Goal: Navigation & Orientation: Find specific page/section

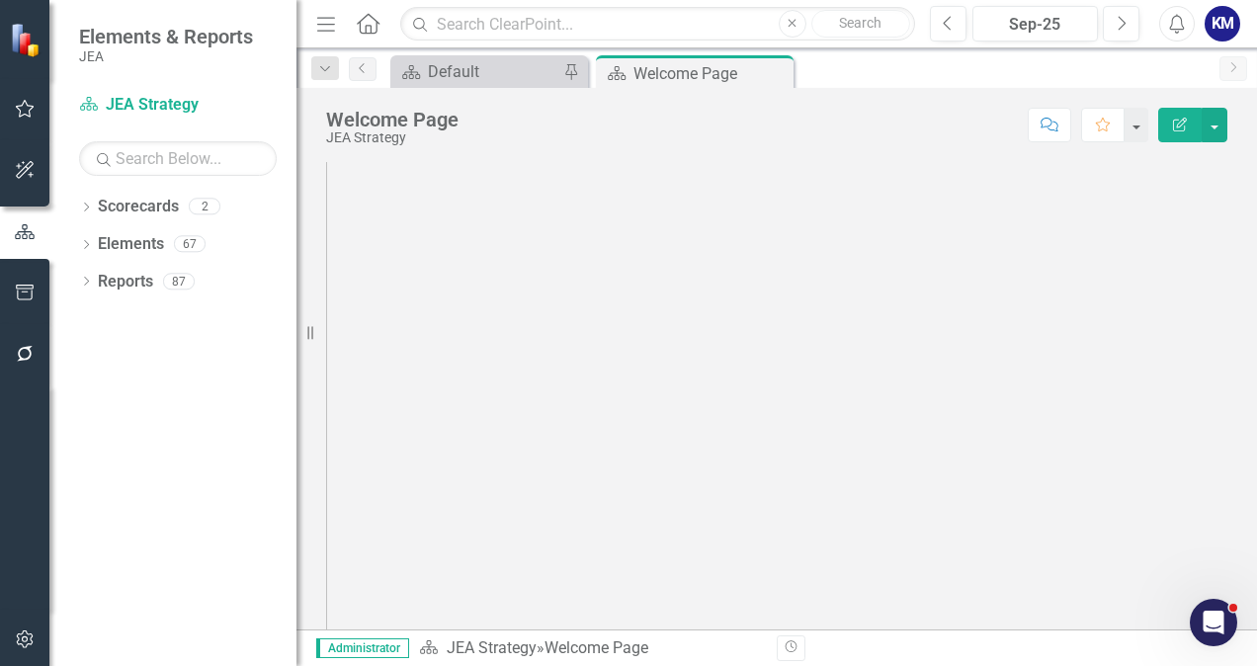
scroll to position [324, 0]
click at [325, 4] on div "Menu Home Search Close Search Previous Sep-25 Next Alerts KM User Edit Profile …" at bounding box center [776, 24] width 960 height 48
click at [330, 18] on icon "button" at bounding box center [326, 24] width 18 height 14
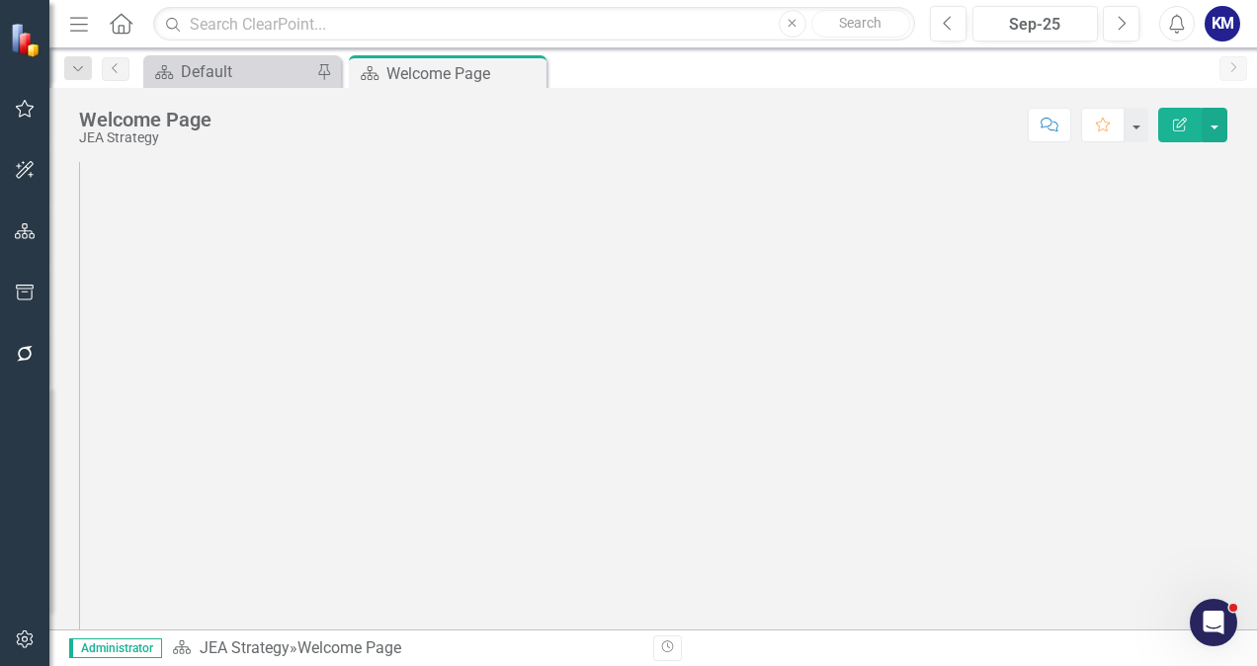
drag, startPoint x: 1239, startPoint y: 317, endPoint x: 1245, endPoint y: 252, distance: 65.5
click at [1245, 252] on div "Strategy Map JEA Strategy Map" at bounding box center [652, 395] width 1207 height 467
click at [75, 14] on icon "Menu" at bounding box center [79, 23] width 26 height 21
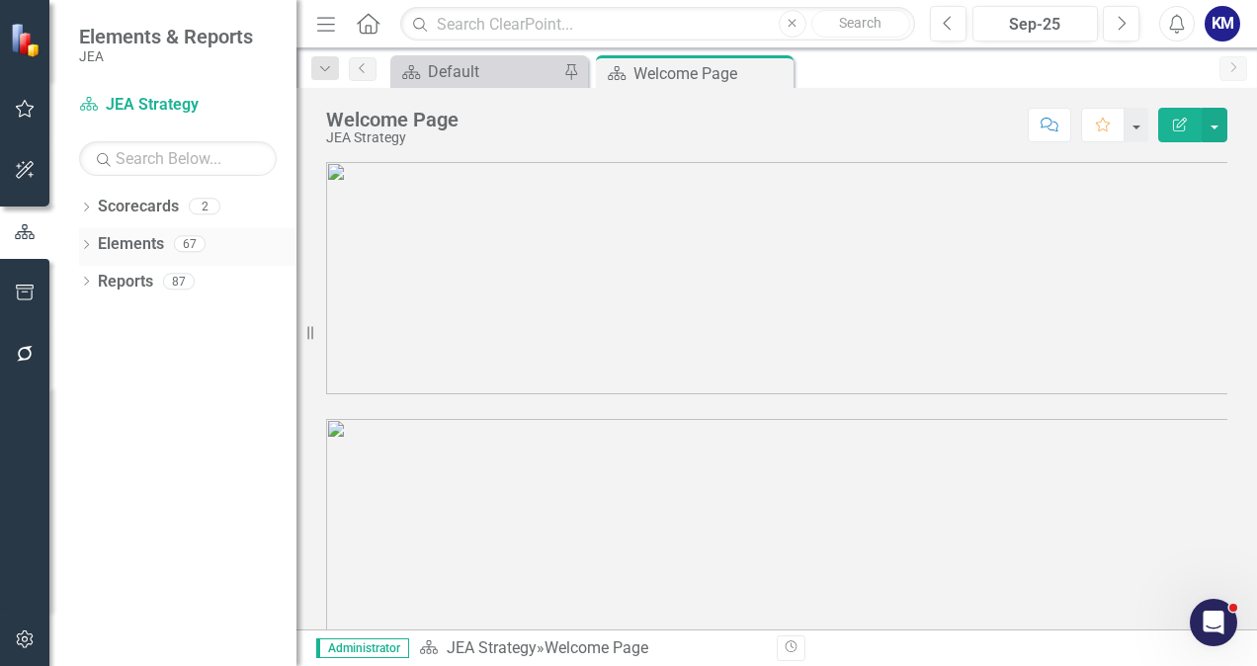
click at [122, 248] on link "Elements" at bounding box center [131, 244] width 66 height 23
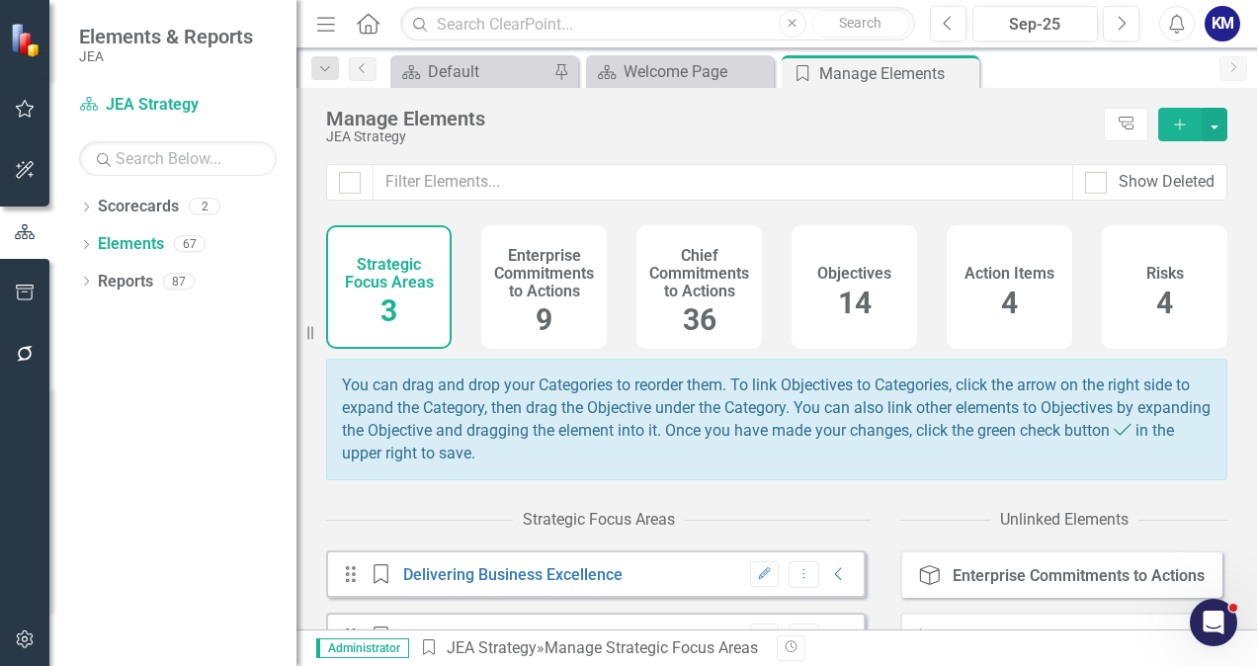
click at [534, 293] on h4 "Enterprise Commitments to Actions" at bounding box center [544, 273] width 102 height 52
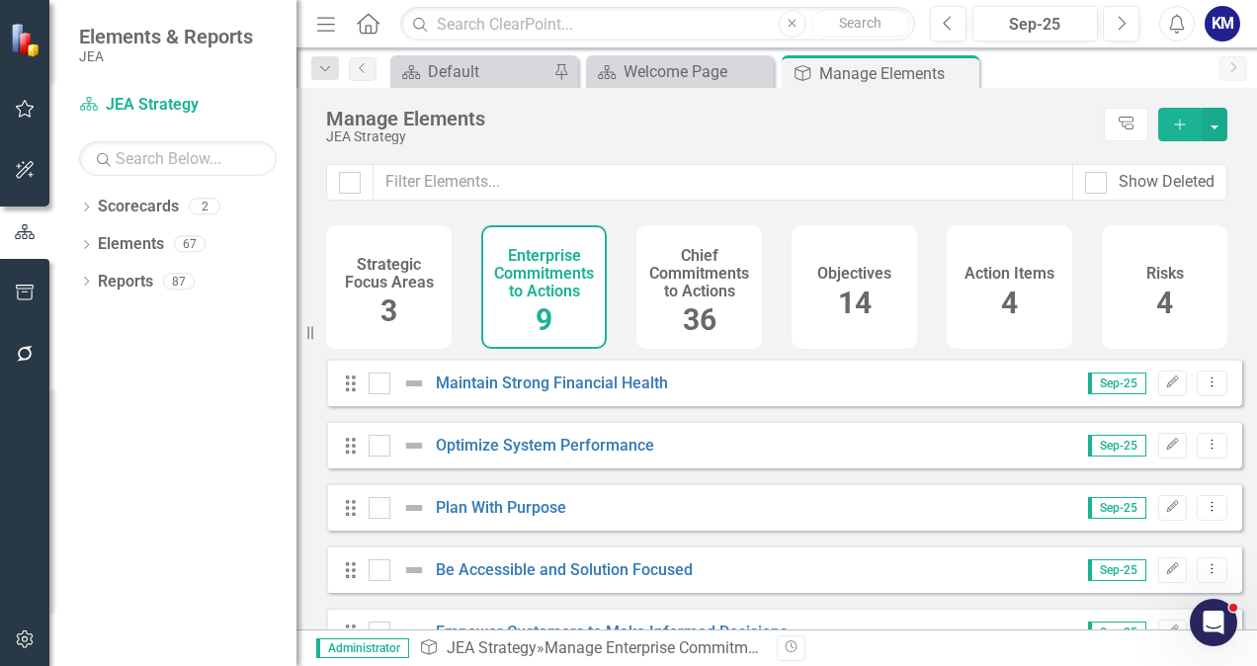
click at [318, 23] on icon "button" at bounding box center [326, 24] width 18 height 14
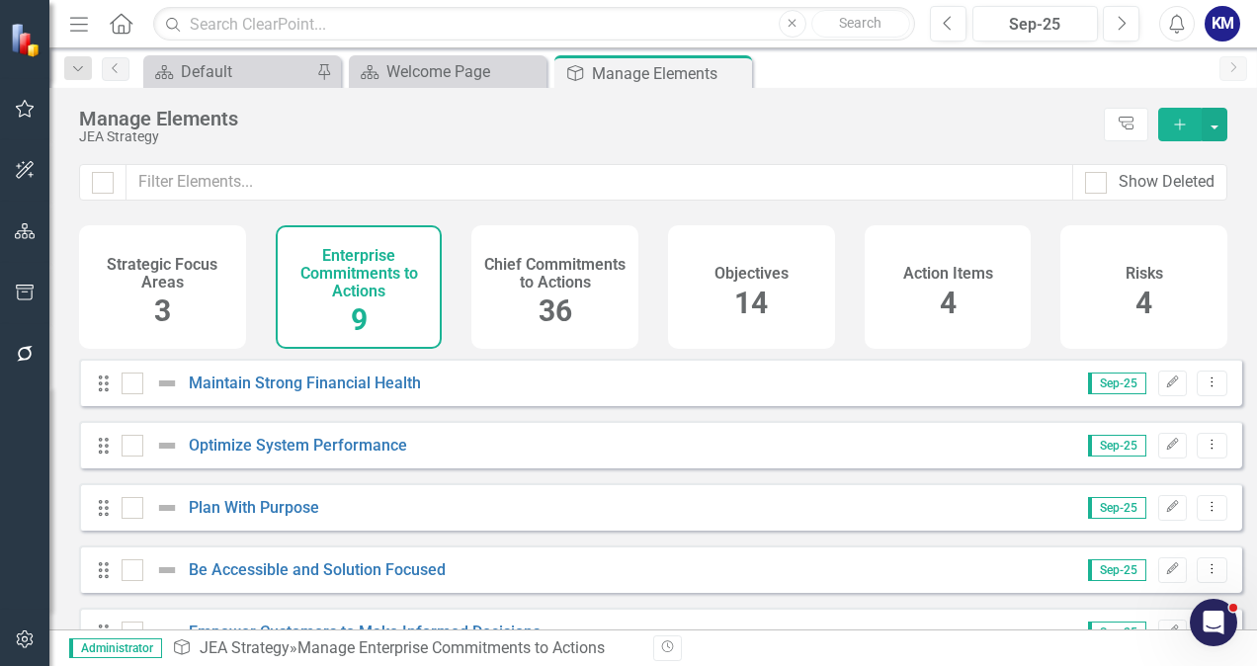
click at [75, 42] on div "Menu Home Search Close Search" at bounding box center [487, 24] width 846 height 38
click at [74, 32] on icon "Menu" at bounding box center [79, 23] width 26 height 21
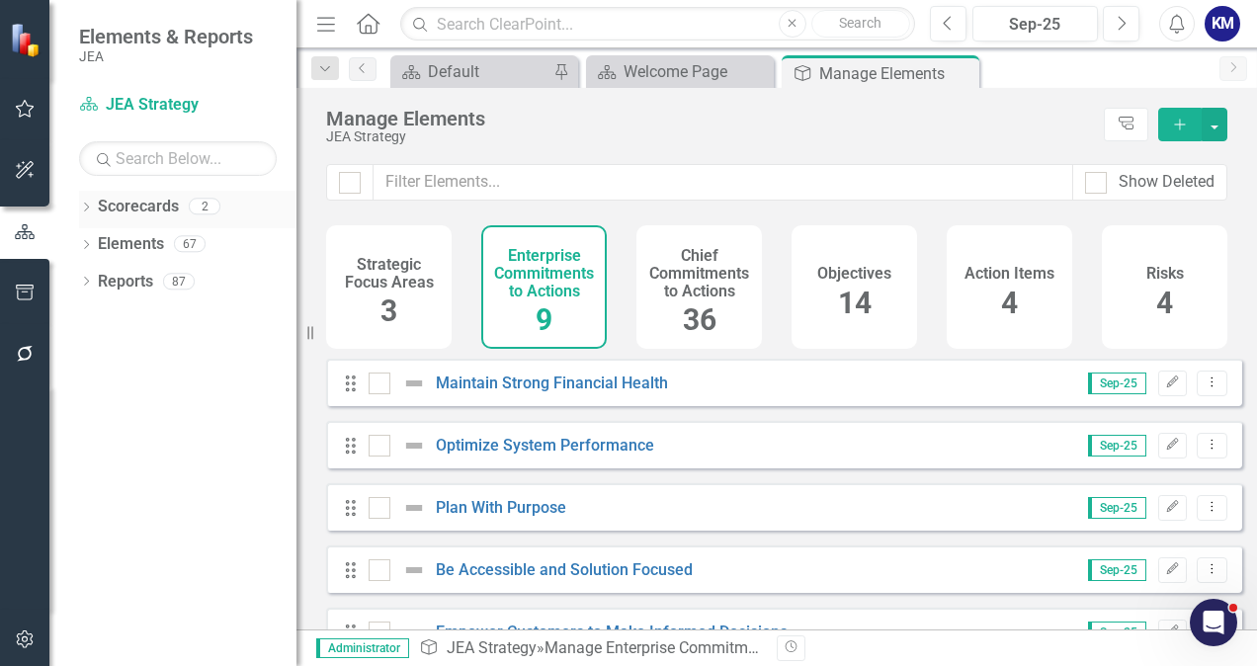
click at [97, 208] on div "Dropdown Scorecards 2" at bounding box center [187, 210] width 217 height 38
click at [85, 240] on icon at bounding box center [86, 244] width 5 height 9
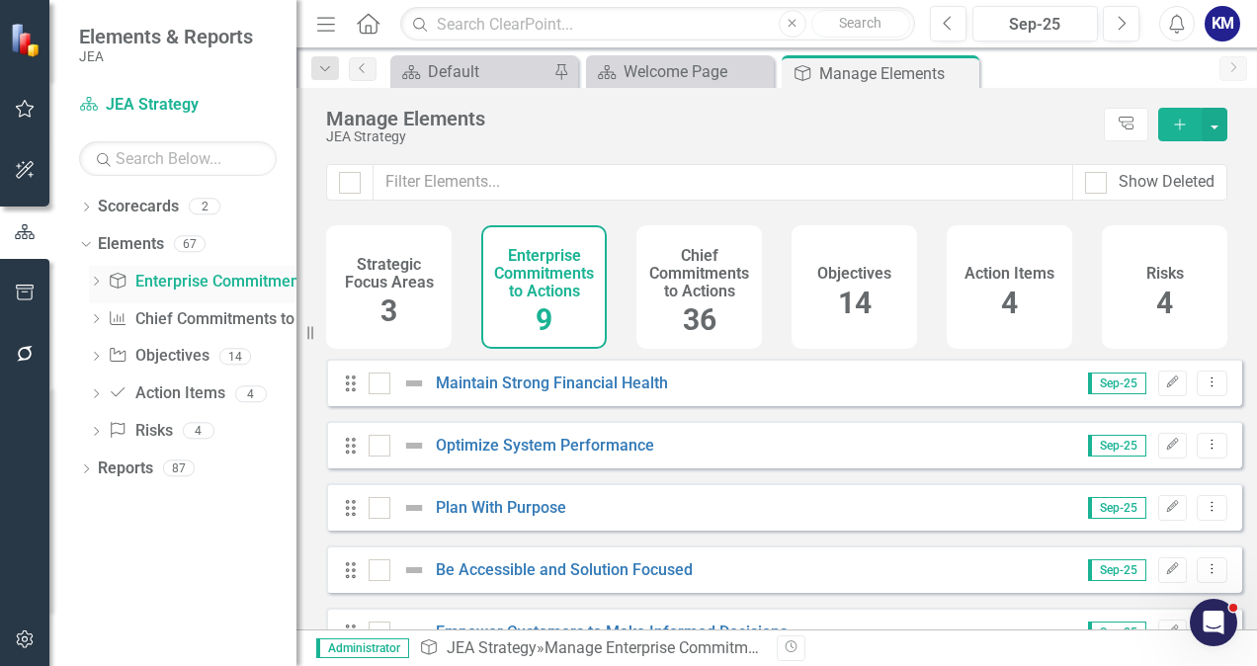
click at [166, 291] on link "Enterprise Commitments to Action Enterprise Commitments to Actions" at bounding box center [247, 282] width 279 height 23
click at [200, 323] on link "Chief Commitments to Action Chief Commitments to Actions" at bounding box center [229, 319] width 243 height 23
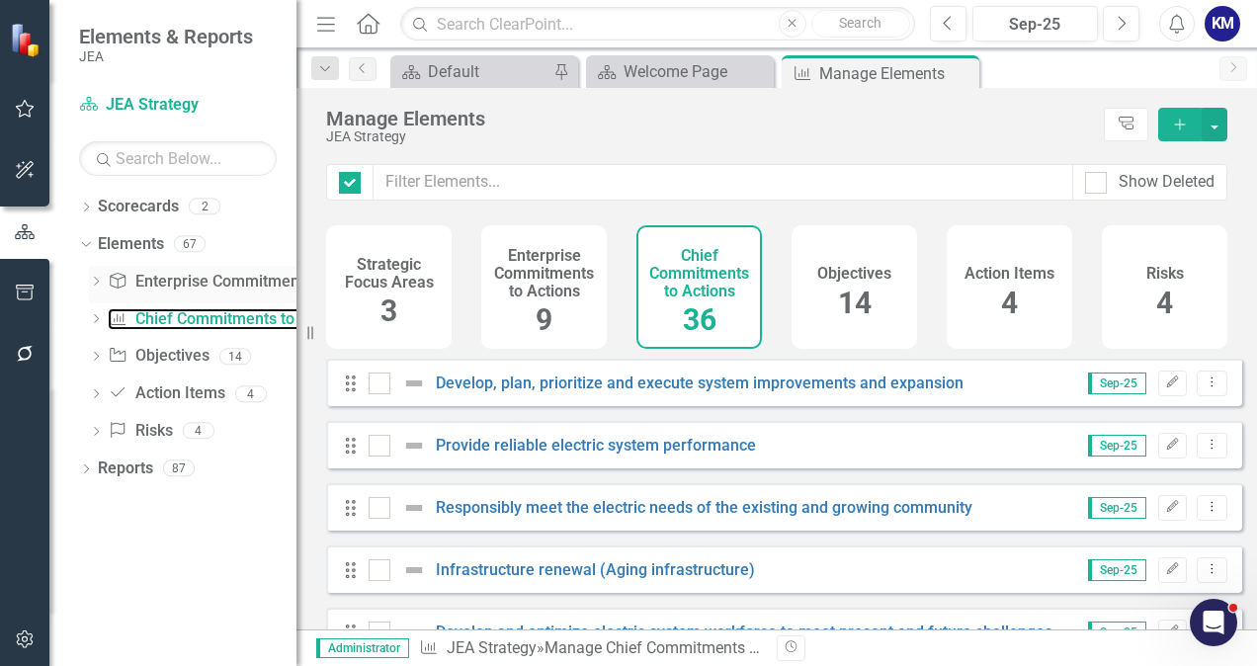
checkbox input "false"
click at [178, 271] on link "Enterprise Commitments to Action Enterprise Commitments to Actions" at bounding box center [247, 282] width 279 height 23
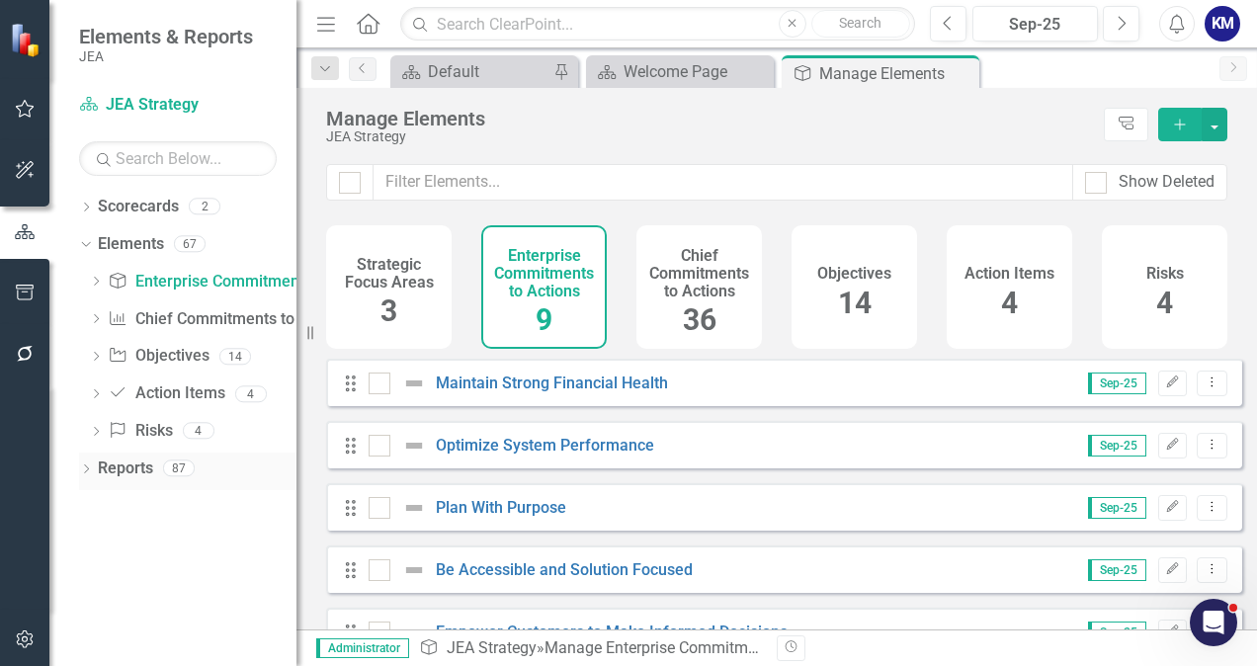
click at [86, 473] on icon "Dropdown" at bounding box center [86, 470] width 14 height 11
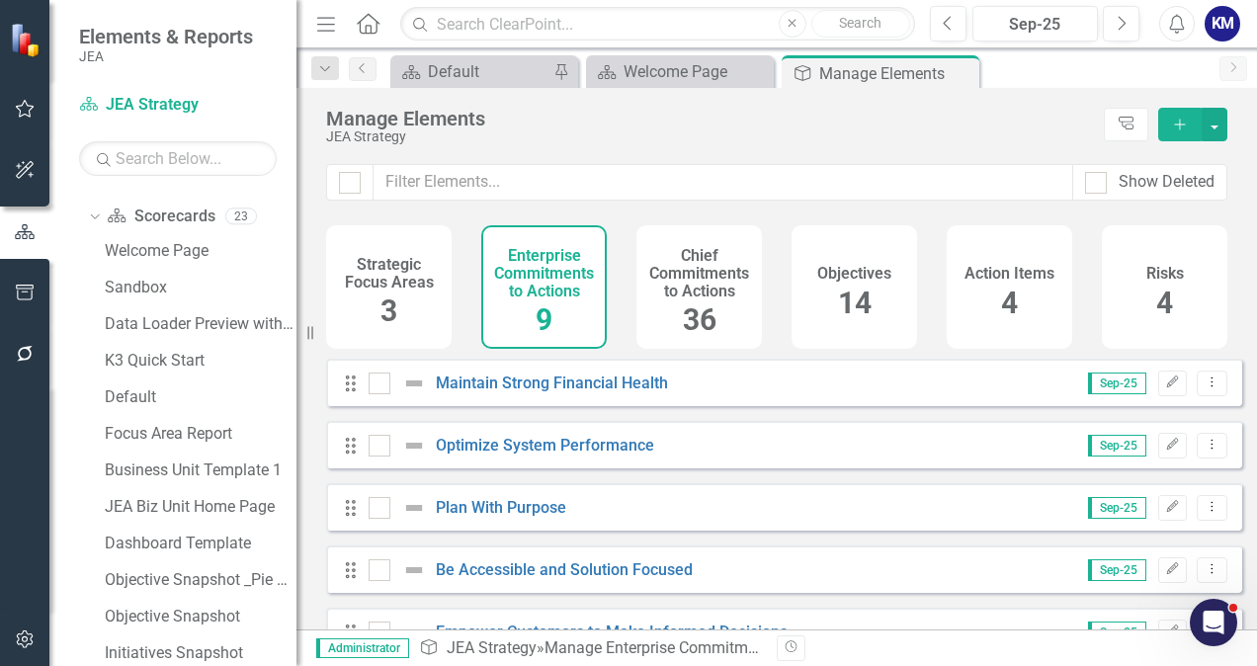
scroll to position [296, 0]
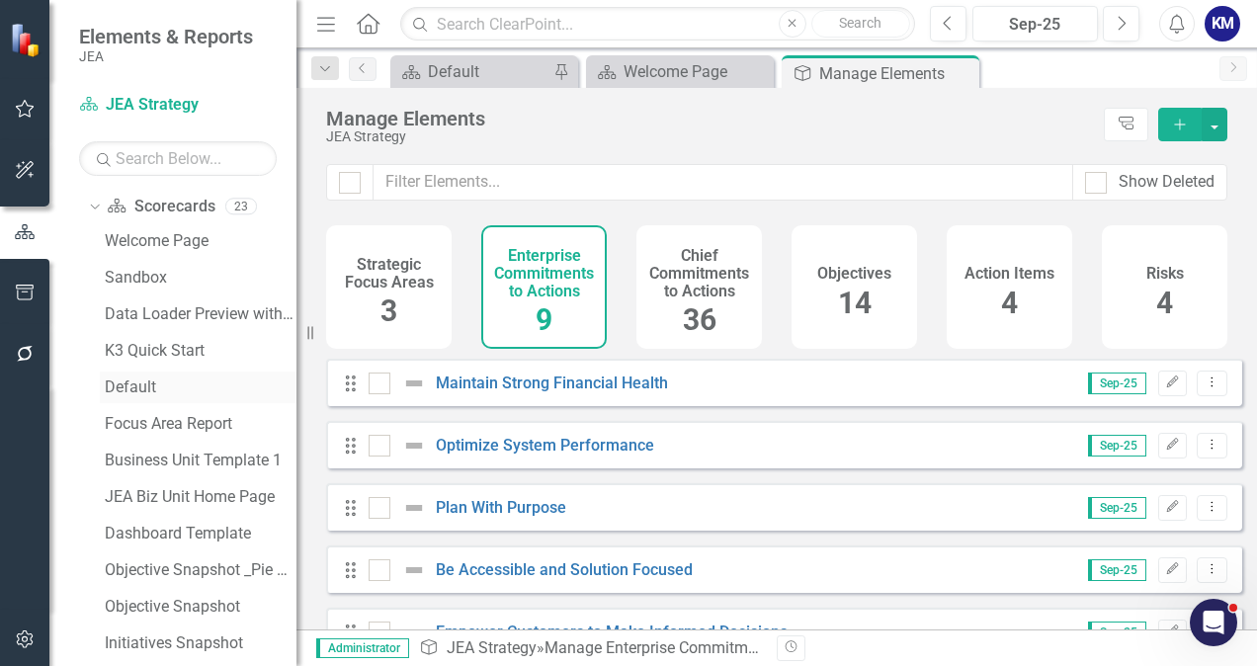
click at [196, 387] on div "Default" at bounding box center [201, 387] width 192 height 18
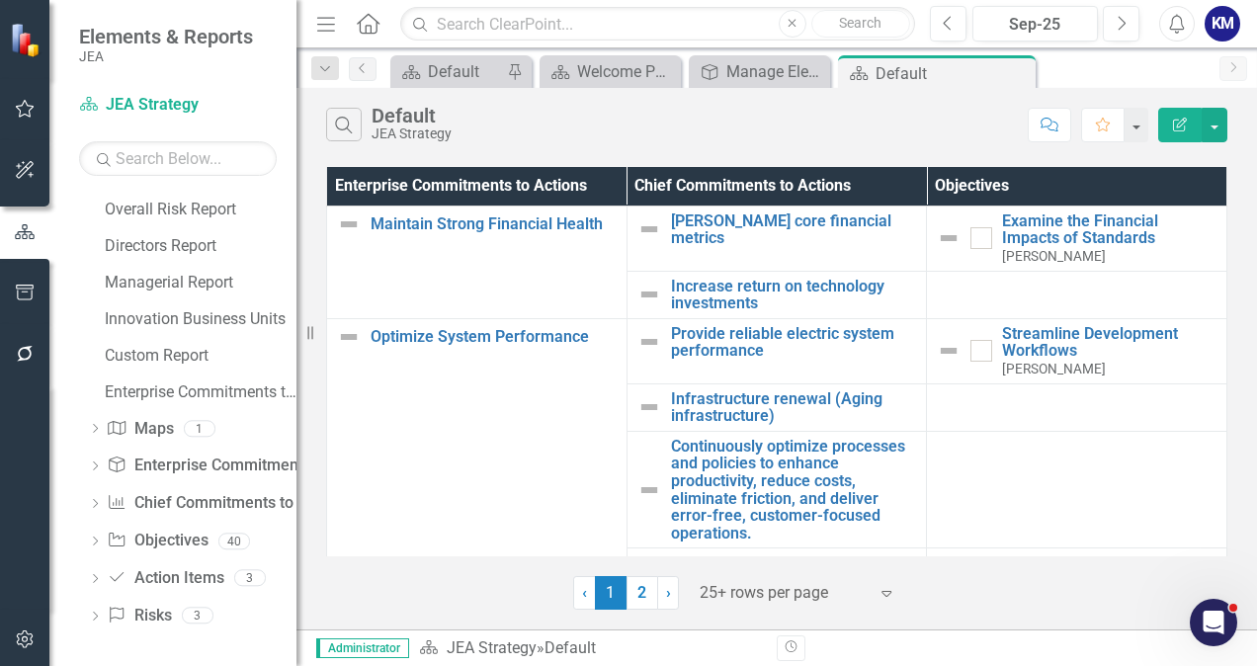
scroll to position [928, 0]
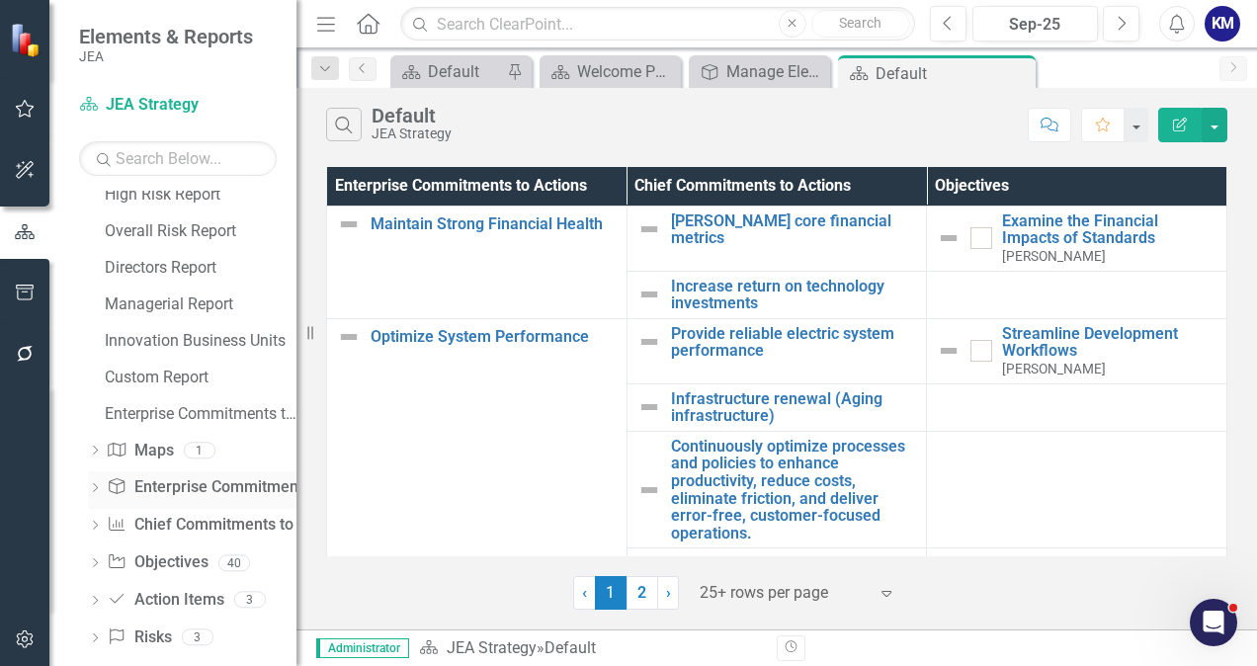
click at [101, 494] on div "Dropdown" at bounding box center [95, 490] width 14 height 17
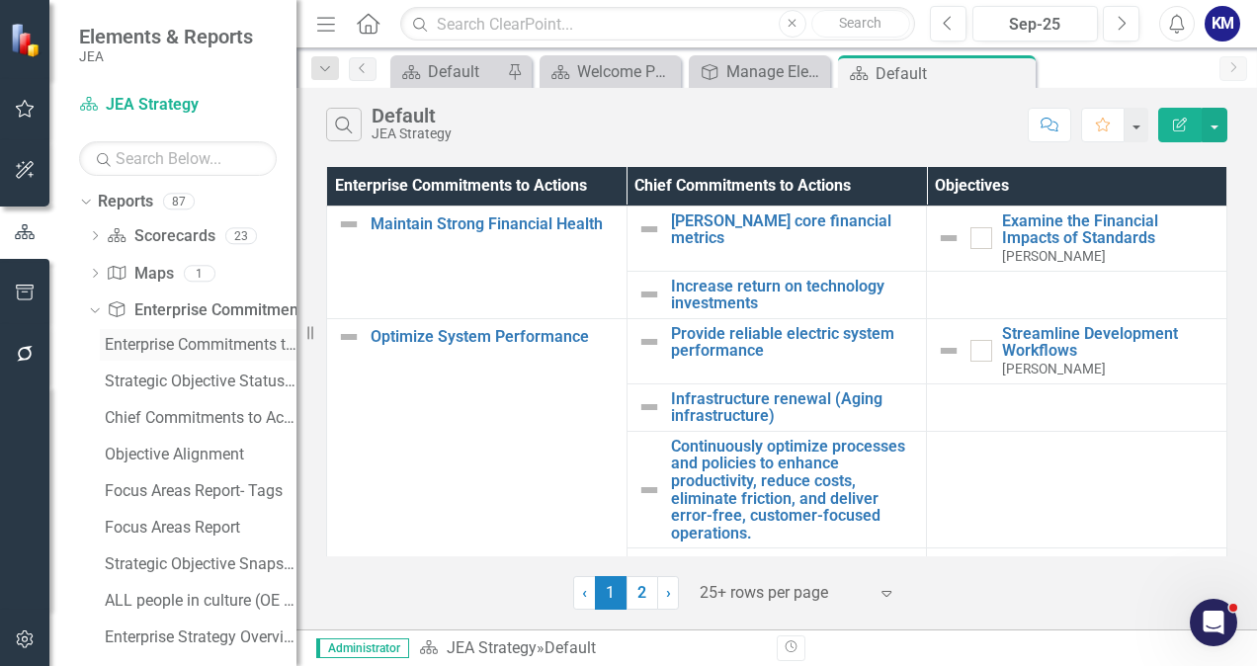
click at [226, 346] on div "Enterprise Commitments to Actions" at bounding box center [201, 345] width 192 height 18
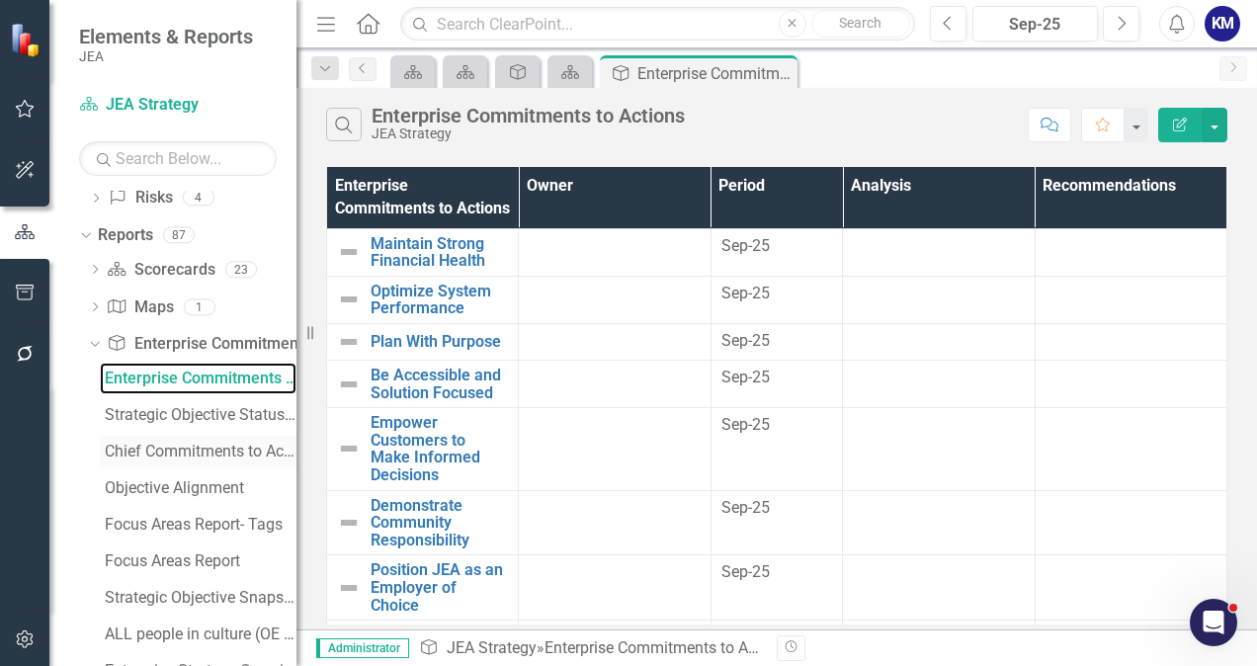
scroll to position [232, 0]
click at [218, 493] on div "Objective Alignment" at bounding box center [201, 489] width 192 height 18
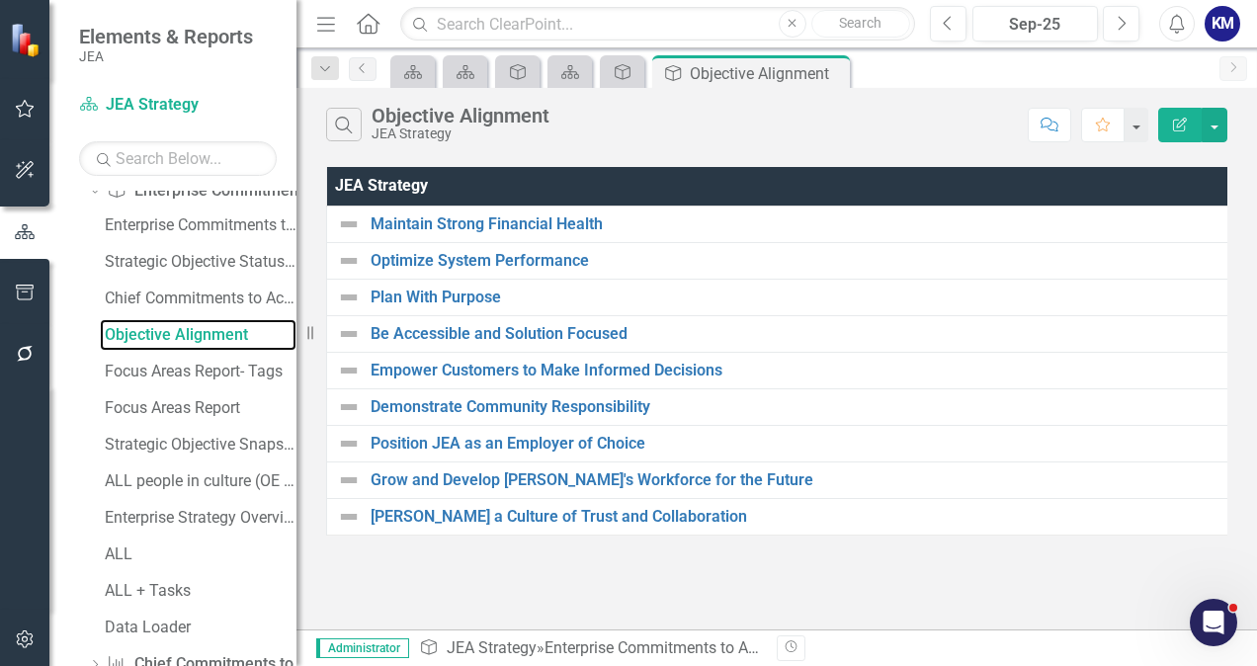
scroll to position [387, 0]
click at [212, 426] on div "Enterprise Commitments to Actions Strategic Objective Status Alignment Matrix C…" at bounding box center [192, 425] width 208 height 434
click at [198, 415] on link "Focus Areas Report" at bounding box center [198, 407] width 197 height 32
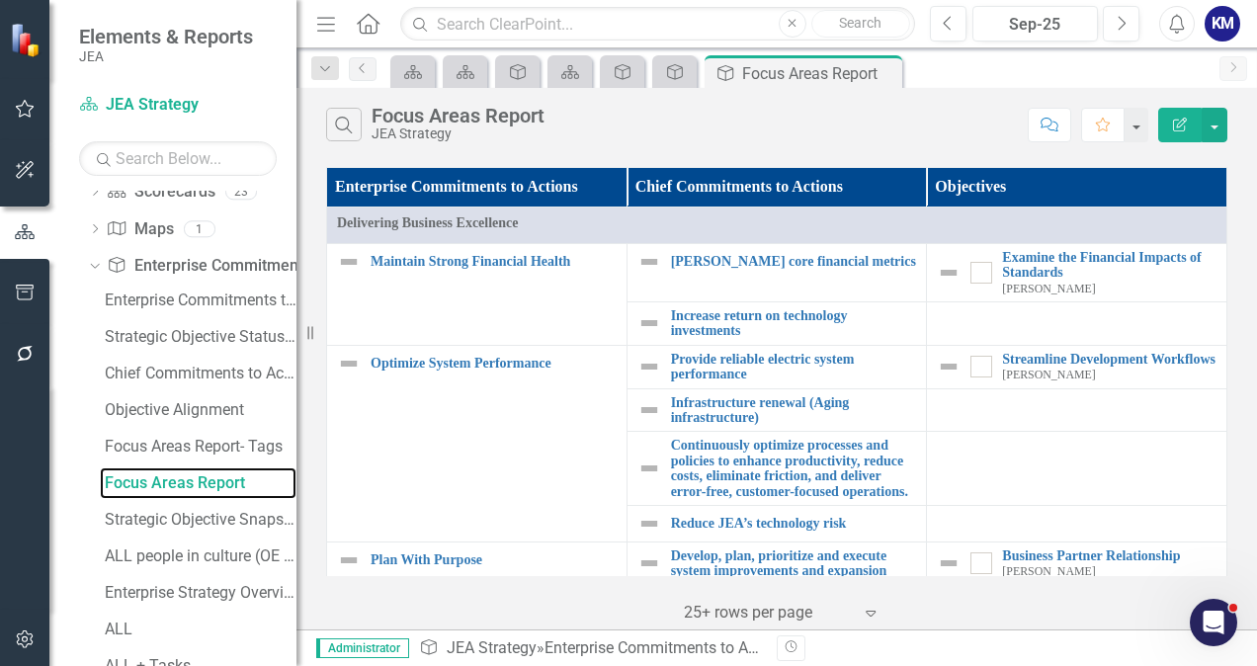
scroll to position [312, 0]
click at [148, 620] on div "ALL" at bounding box center [201, 629] width 192 height 18
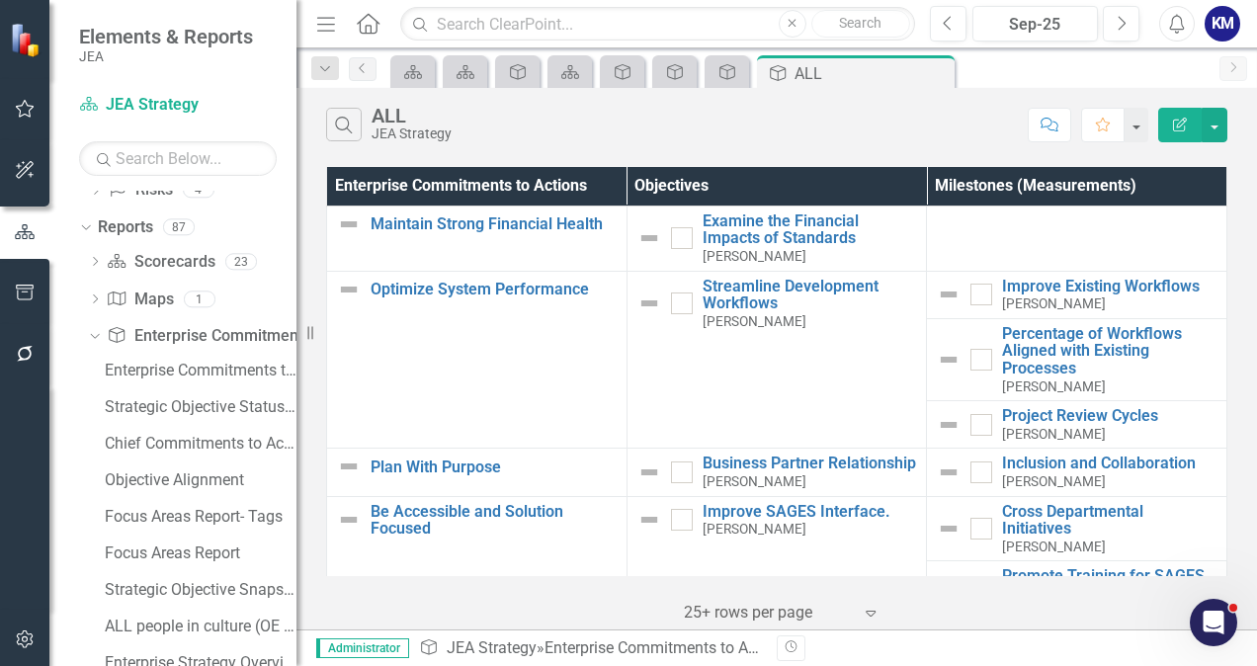
scroll to position [237, 0]
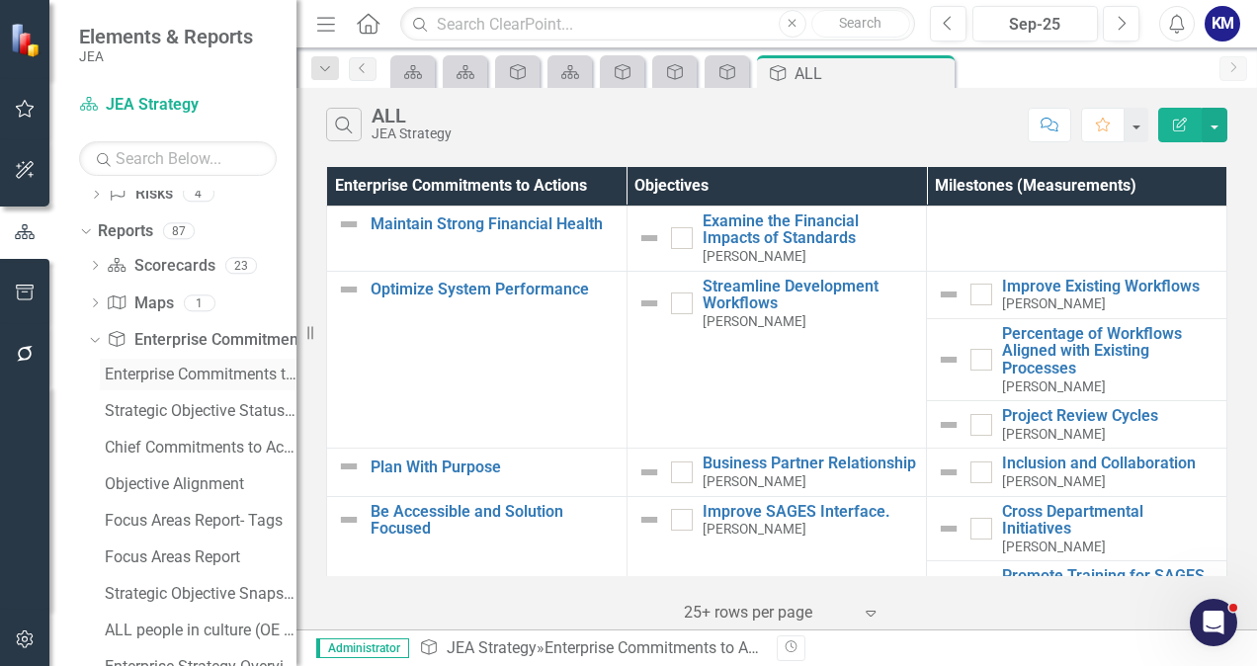
click at [231, 364] on link "Enterprise Commitments to Actions" at bounding box center [198, 375] width 197 height 32
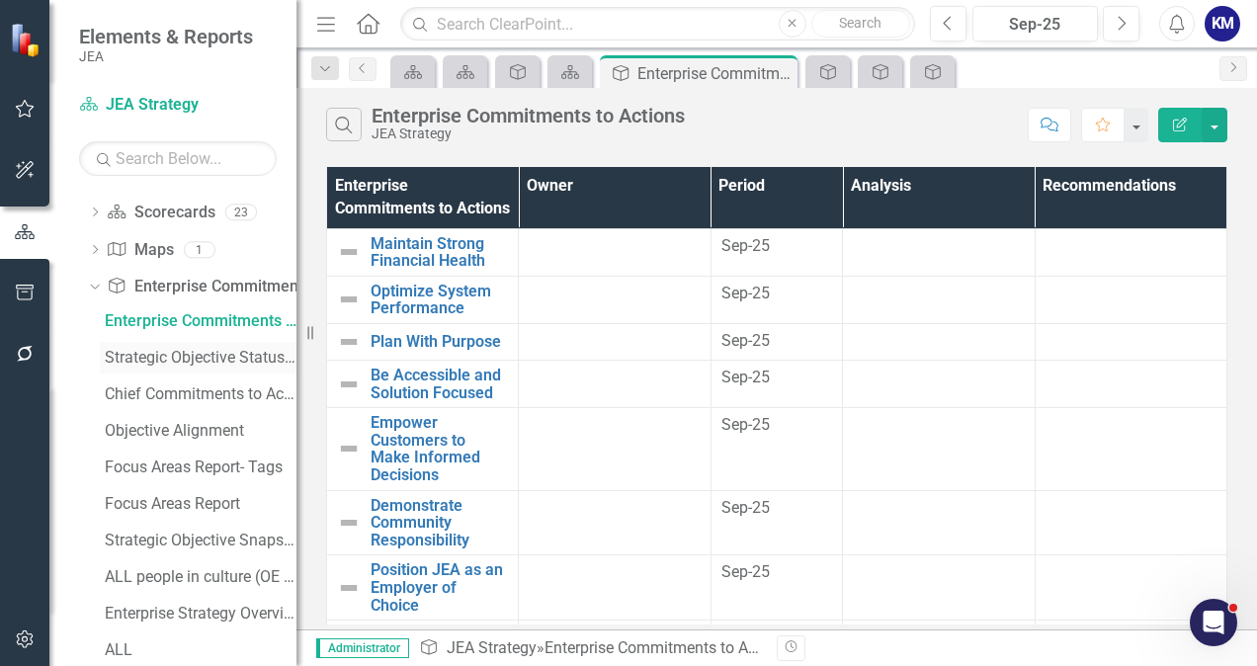
click at [217, 372] on link "Strategic Objective Status Alignment Matrix" at bounding box center [198, 358] width 197 height 32
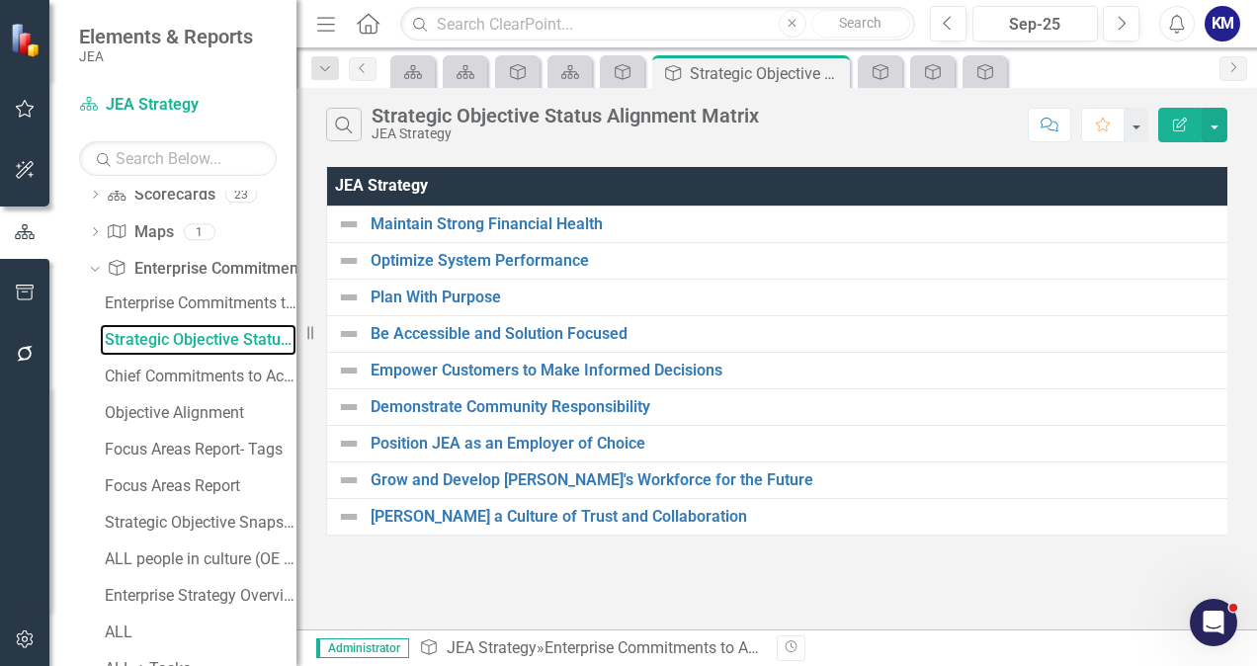
scroll to position [312, 0]
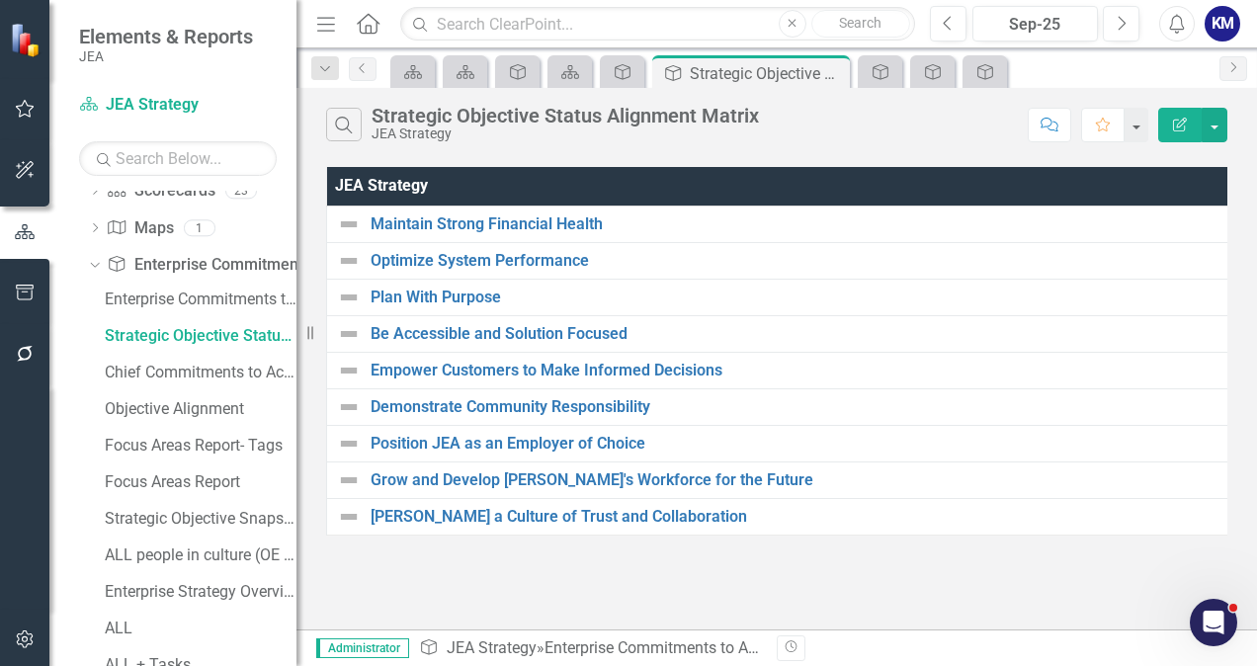
click at [512, 121] on div "Strategic Objective Status Alignment Matrix" at bounding box center [565, 116] width 387 height 22
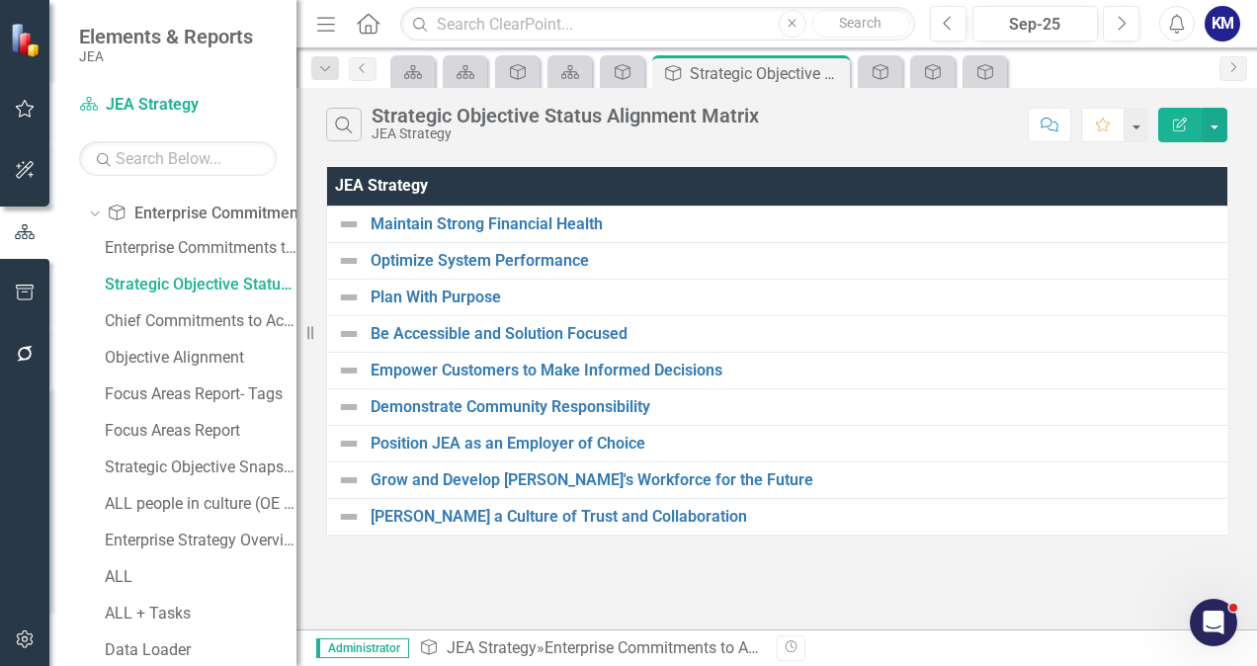
scroll to position [376, 0]
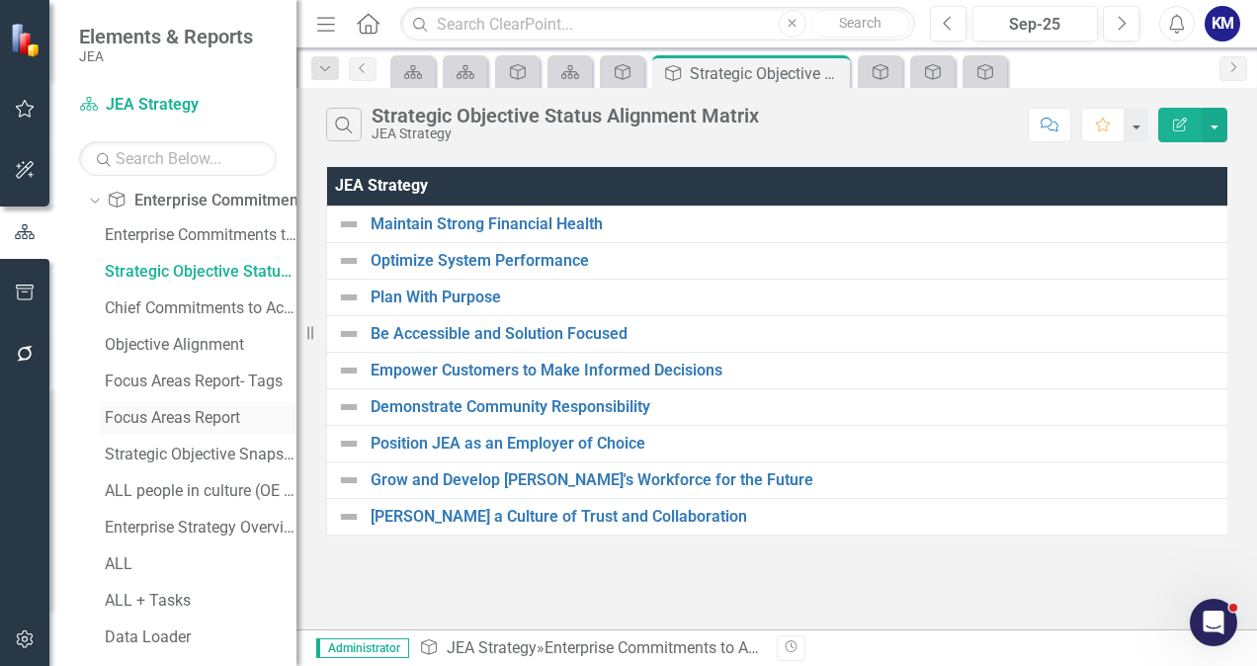
click at [226, 415] on div "Focus Areas Report" at bounding box center [201, 418] width 192 height 18
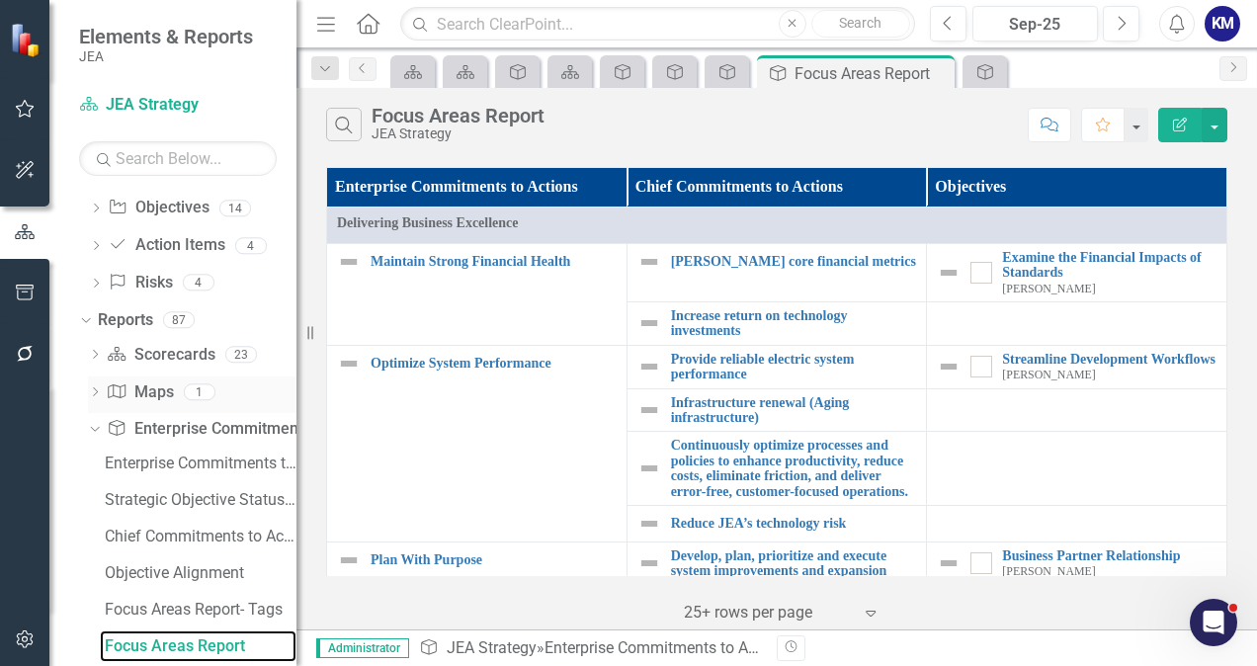
scroll to position [144, 0]
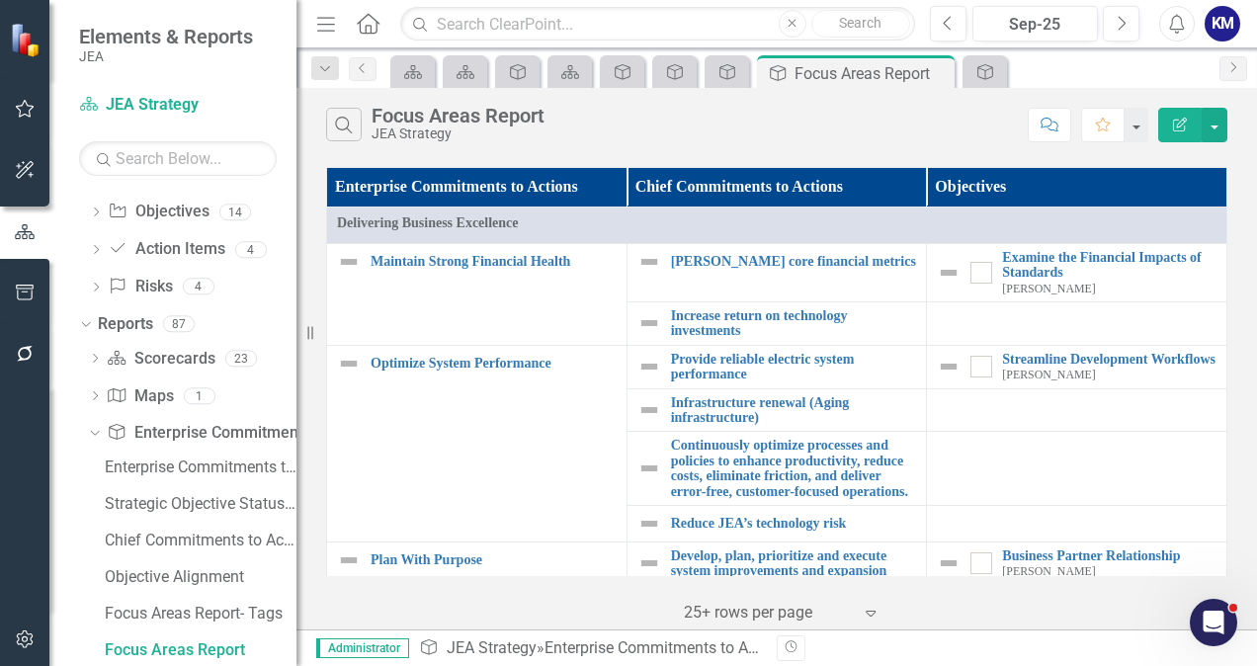
click at [877, 618] on icon "Expand" at bounding box center [871, 613] width 20 height 16
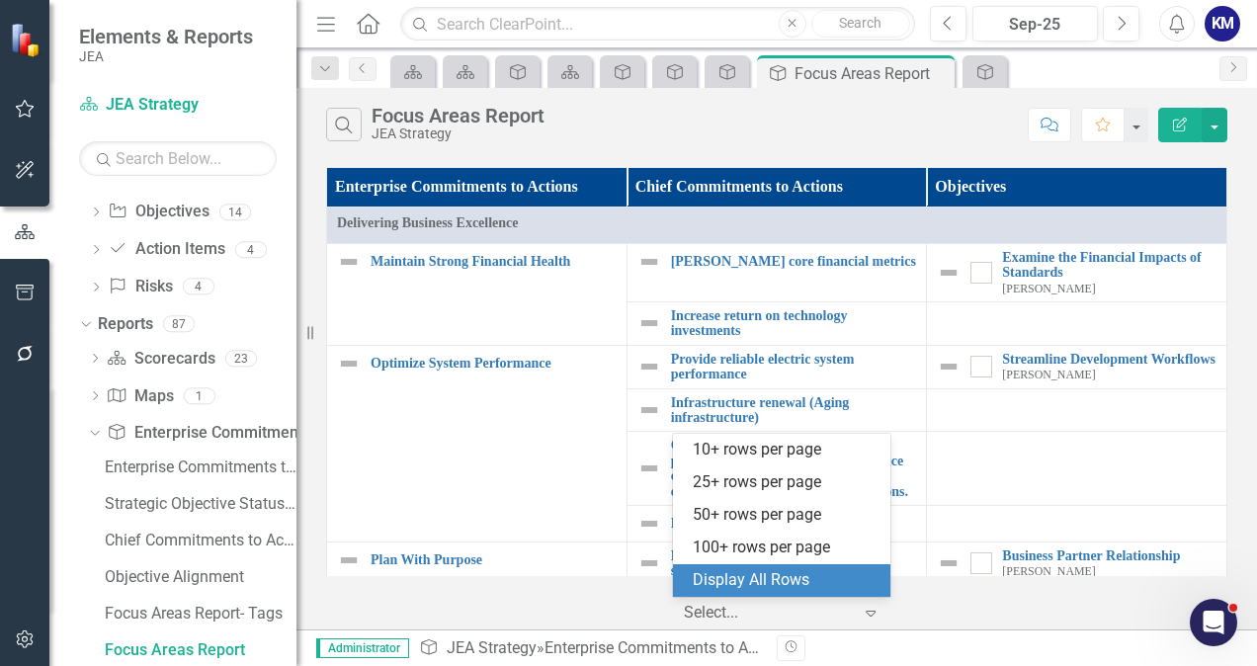
click at [809, 577] on div "Display All Rows" at bounding box center [786, 580] width 186 height 23
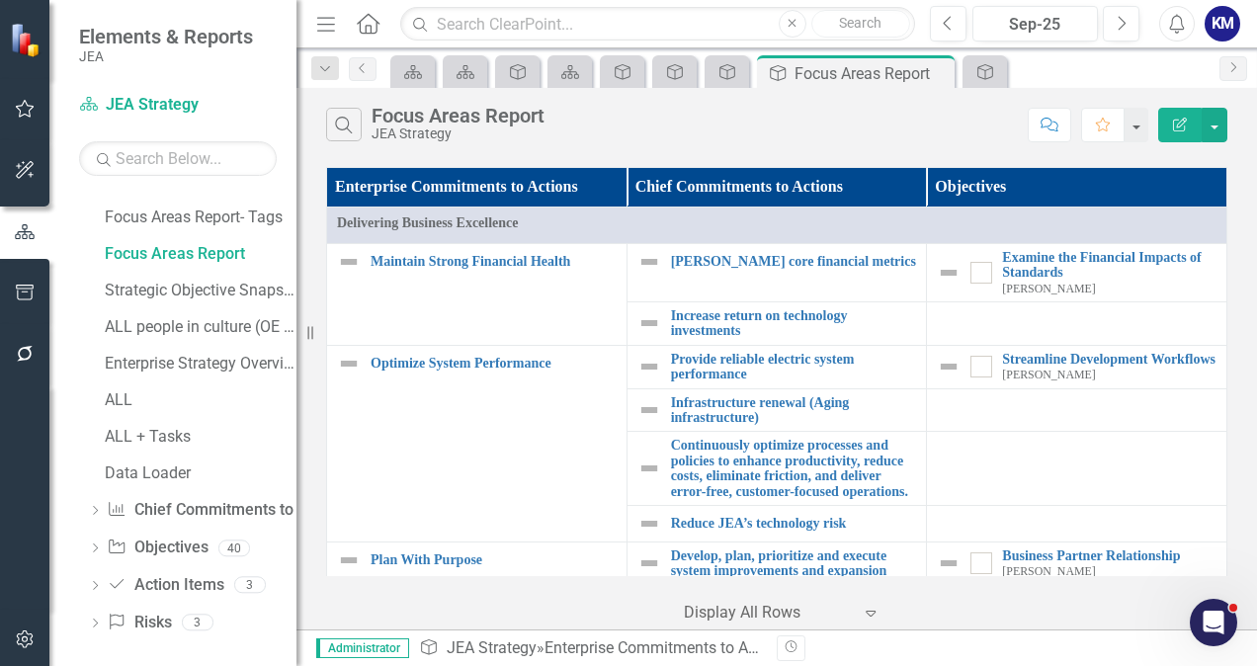
scroll to position [547, 0]
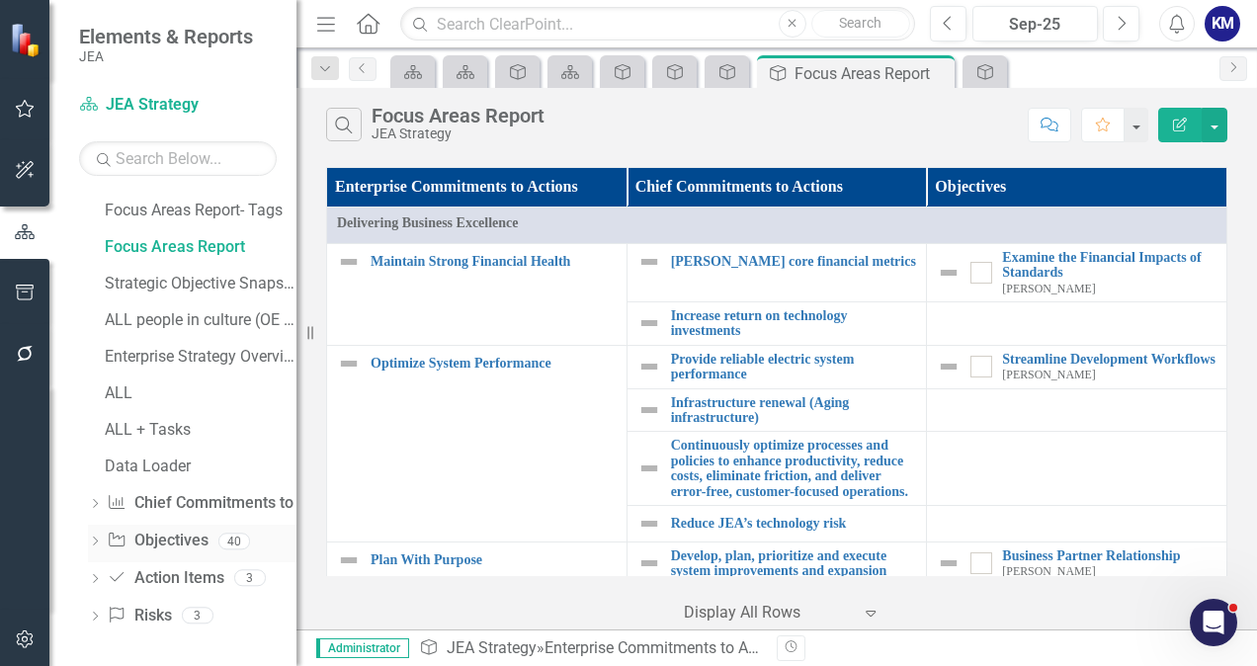
click at [105, 540] on div "Dropdown Objective Objectives 40" at bounding box center [192, 544] width 208 height 38
click at [93, 540] on icon "Dropdown" at bounding box center [95, 543] width 14 height 11
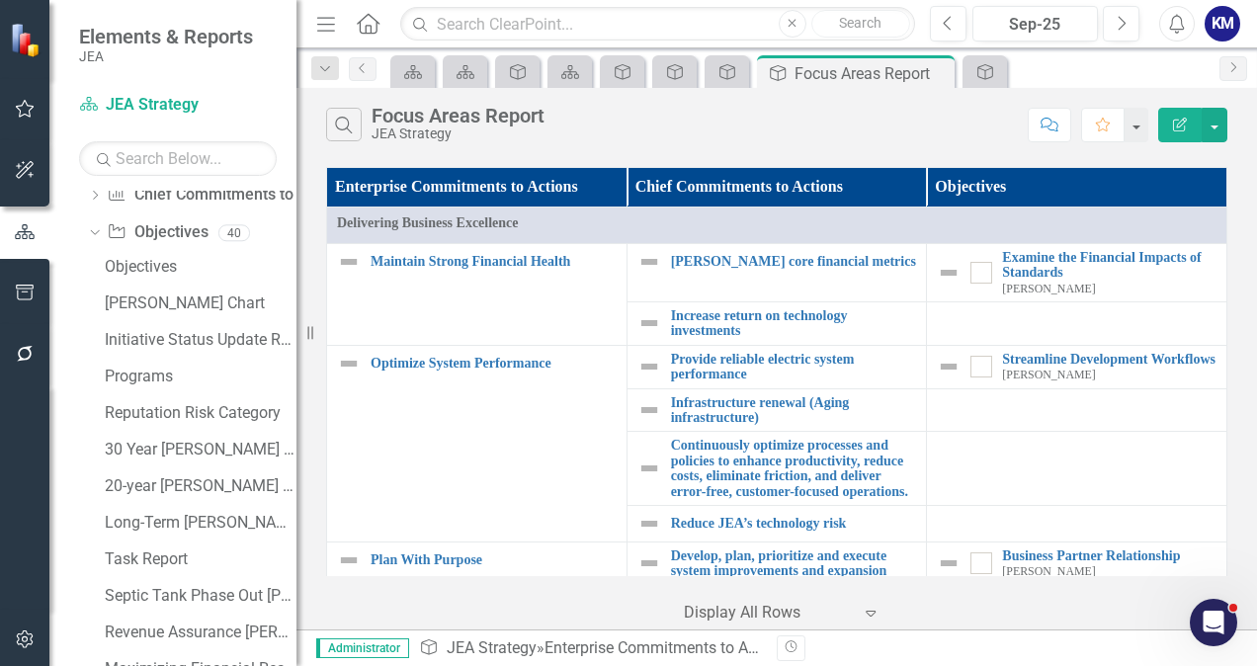
scroll to position [0, 0]
